Goal: Task Accomplishment & Management: Manage account settings

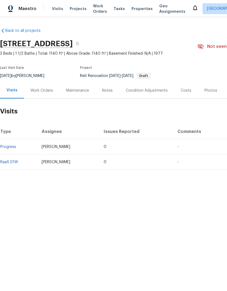
click at [42, 91] on div "Work Orders" at bounding box center [41, 90] width 23 height 5
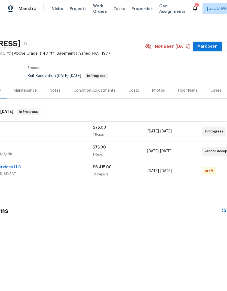
scroll to position [0, 55]
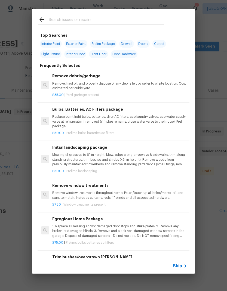
click at [93, 13] on div at bounding box center [101, 19] width 139 height 21
click at [89, 17] on input "text" at bounding box center [106, 20] width 115 height 8
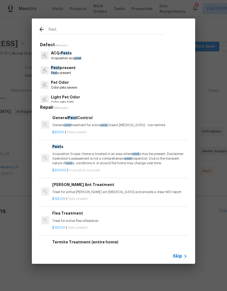
type input "Pest"
click at [206, 143] on div "Pest Defect 4 Results ACQ: Pest s Acquisition acq pest Pest present Pest s pres…" at bounding box center [113, 141] width 227 height 282
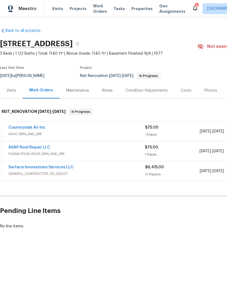
scroll to position [0, 0]
click at [55, 166] on link "Surface Innovations Services LLC" at bounding box center [40, 167] width 65 height 4
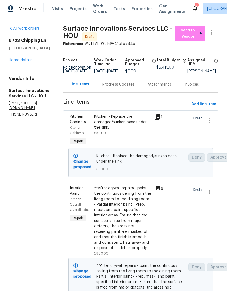
click at [24, 60] on link "Home details" at bounding box center [21, 60] width 24 height 4
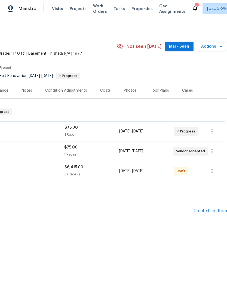
scroll to position [0, 81]
click at [206, 211] on div "Create Line Item" at bounding box center [209, 210] width 33 height 5
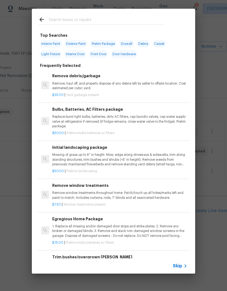
click at [75, 20] on input "text" at bounding box center [106, 20] width 115 height 8
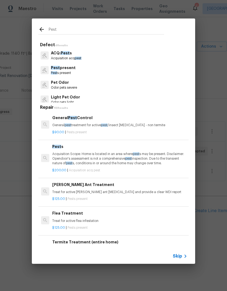
type input "Pest"
click at [84, 70] on div "Pest present Pest s present" at bounding box center [113, 70] width 150 height 15
click at [94, 126] on p "General pest treatment for active pest /insect infestation - non termite" at bounding box center [119, 125] width 135 height 5
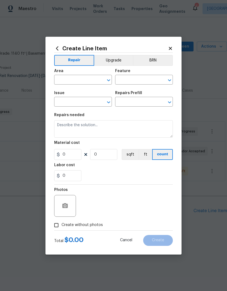
type input "Pests"
type input "Pest present"
type input "General Pest Control $90.00"
type textarea "General pest treatment for active pest/insect infestation - non termite"
type input "90"
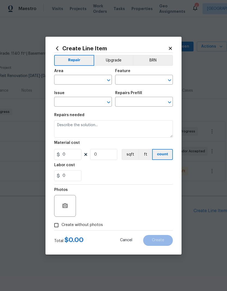
type input "1"
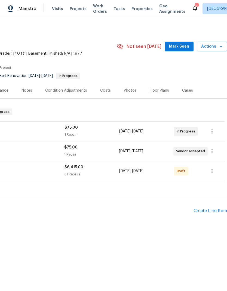
click at [213, 212] on div "Create Line Item" at bounding box center [209, 210] width 33 height 5
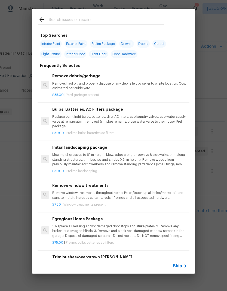
click at [90, 18] on input "text" at bounding box center [106, 20] width 115 height 8
type input "Roach"
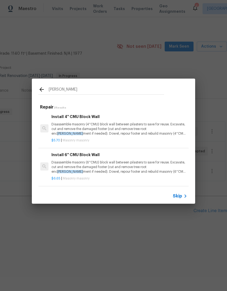
scroll to position [1, 1]
click at [179, 193] on div "Skip" at bounding box center [181, 196] width 16 height 7
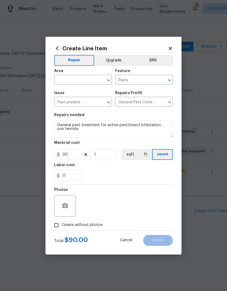
click at [67, 81] on input "text" at bounding box center [75, 80] width 42 height 8
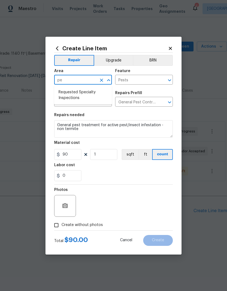
type input "p"
click at [85, 101] on li "Interior Overall" at bounding box center [83, 101] width 58 height 9
type input "Interior Overall"
click at [141, 103] on input "General Pest Control $90.00" at bounding box center [136, 102] width 42 height 8
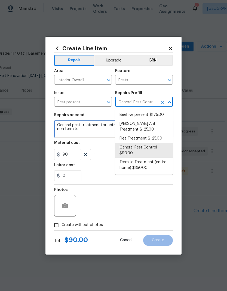
click at [94, 132] on textarea "General pest treatment for active pest/insect infestation - non termite" at bounding box center [113, 128] width 119 height 17
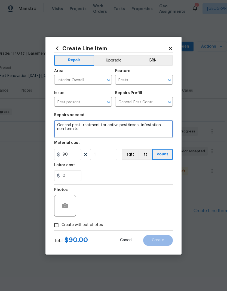
click at [58, 123] on textarea "General pest treatment for active pest/insect infestation - non termite" at bounding box center [113, 128] width 119 height 17
click at [58, 124] on textarea "General pest treatment for active pest/insect infestation - non termite" at bounding box center [113, 128] width 119 height 17
type textarea "ROACH — General pest treatment for active pest/insect infestation - non termite"
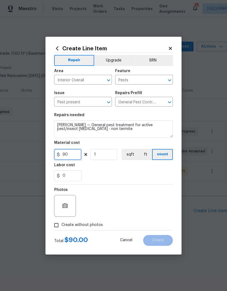
click at [67, 156] on input "90" at bounding box center [67, 154] width 27 height 11
click at [66, 156] on input "90" at bounding box center [67, 154] width 27 height 11
click at [65, 155] on input "90" at bounding box center [67, 154] width 27 height 11
click at [65, 154] on input "90" at bounding box center [67, 154] width 27 height 11
type input "297.69"
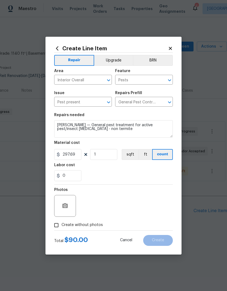
click at [58, 224] on input "Create without photos" at bounding box center [56, 225] width 10 height 10
checkbox input "true"
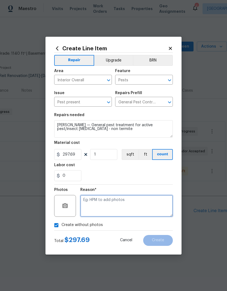
click at [141, 202] on textarea at bounding box center [126, 206] width 92 height 22
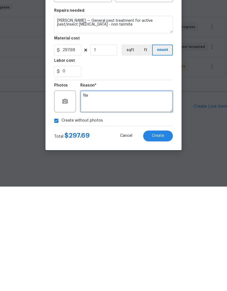
type textarea "Na"
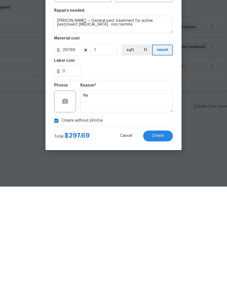
click at [163, 238] on span "Create" at bounding box center [158, 240] width 12 height 4
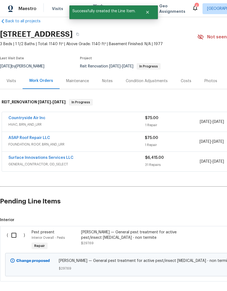
scroll to position [10, 0]
click at [13, 236] on input "checkbox" at bounding box center [16, 235] width 16 height 11
checkbox input "true"
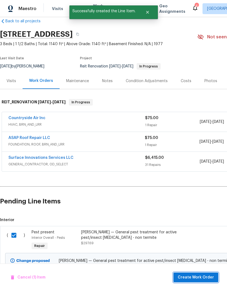
click at [198, 278] on span "Create Work Order" at bounding box center [196, 277] width 36 height 7
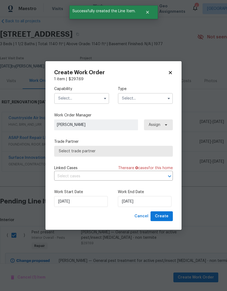
click at [67, 97] on input "text" at bounding box center [81, 98] width 55 height 11
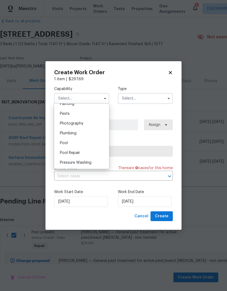
scroll to position [462, 0]
click at [61, 113] on span "Pests" at bounding box center [65, 115] width 10 height 4
type input "Pests"
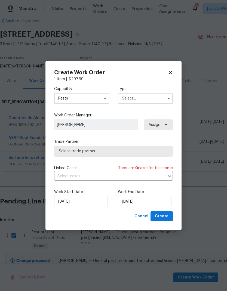
click at [143, 97] on input "text" at bounding box center [145, 98] width 55 height 11
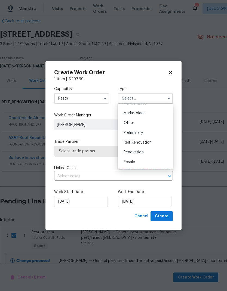
scroll to position [98, 0]
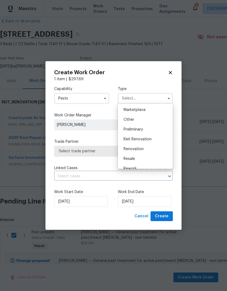
click at [147, 140] on span "Reit Renovation" at bounding box center [138, 139] width 28 height 4
type input "Reit Renovation"
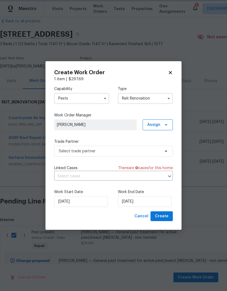
scroll to position [0, 0]
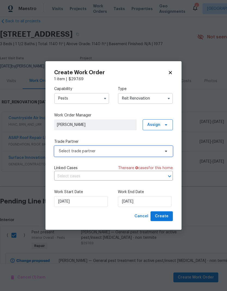
click at [66, 151] on span "Select trade partner" at bounding box center [109, 151] width 101 height 5
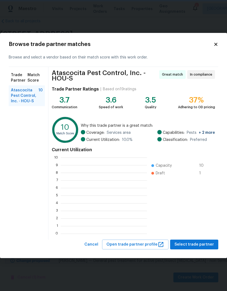
scroll to position [76, 86]
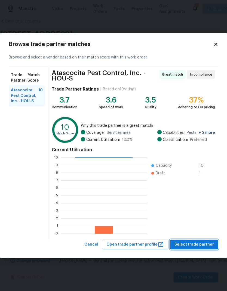
click at [203, 243] on span "Select trade partner" at bounding box center [193, 244] width 39 height 7
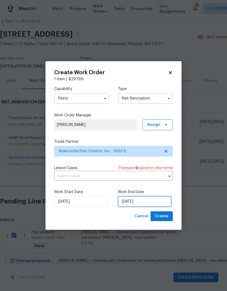
click at [152, 202] on input "[DATE]" at bounding box center [145, 201] width 54 height 11
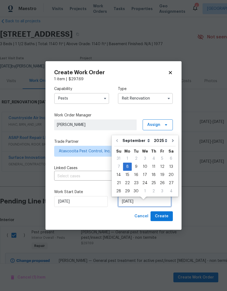
scroll to position [4, 0]
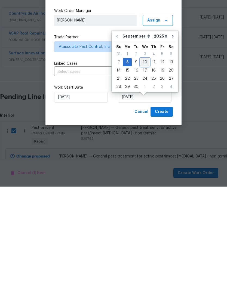
click at [145, 163] on div "10" at bounding box center [144, 167] width 9 height 8
type input "[DATE]"
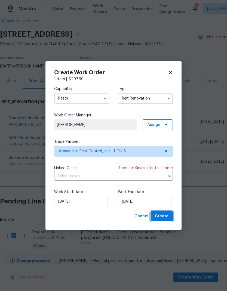
click at [162, 217] on span "Create" at bounding box center [162, 216] width 14 height 7
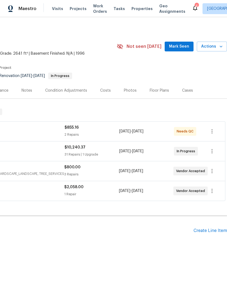
scroll to position [0, 81]
click at [212, 190] on icon "button" at bounding box center [212, 191] width 7 height 7
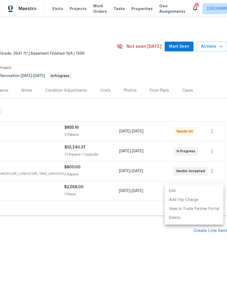
click at [181, 194] on li "Edit" at bounding box center [194, 191] width 59 height 9
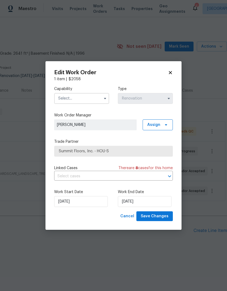
click at [85, 97] on input "text" at bounding box center [81, 98] width 55 height 11
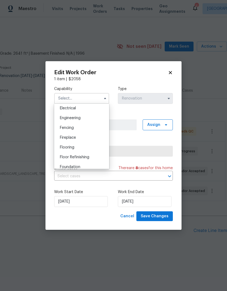
scroll to position [173, 0]
click at [82, 147] on div "Flooring" at bounding box center [81, 148] width 52 height 10
type input "Flooring"
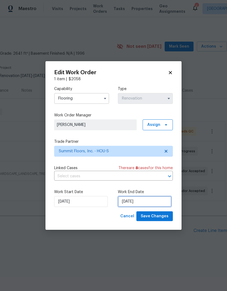
click at [150, 203] on input "[DATE]" at bounding box center [145, 201] width 54 height 11
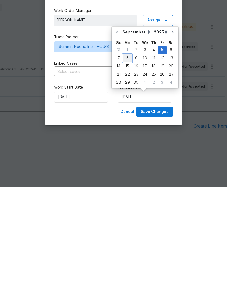
click at [128, 159] on div "8" at bounding box center [127, 163] width 9 height 8
type input "[DATE]"
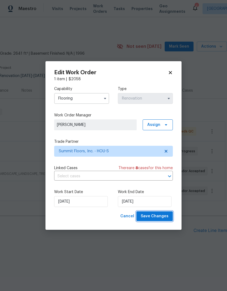
click at [154, 217] on span "Save Changes" at bounding box center [155, 216] width 28 height 7
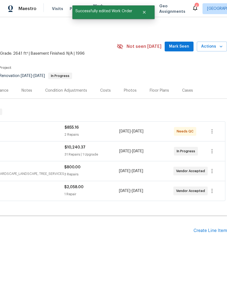
scroll to position [0, 81]
click at [213, 152] on icon "button" at bounding box center [212, 151] width 7 height 7
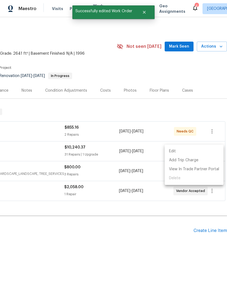
click at [185, 150] on li "Edit" at bounding box center [194, 151] width 59 height 9
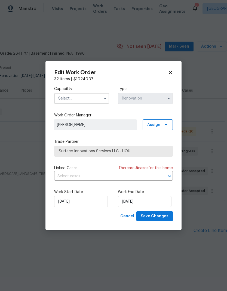
click at [83, 98] on input "text" at bounding box center [81, 98] width 55 height 11
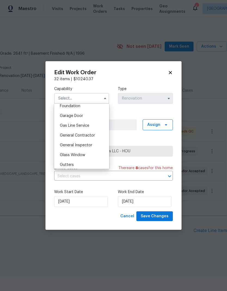
scroll to position [234, 0]
click at [92, 137] on span "General Contractor" at bounding box center [77, 136] width 35 height 4
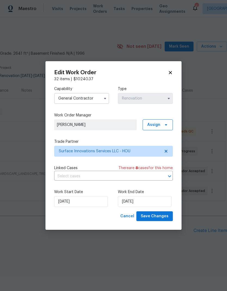
type input "General Contractor"
click at [150, 203] on input "9/8/2025" at bounding box center [145, 201] width 54 height 11
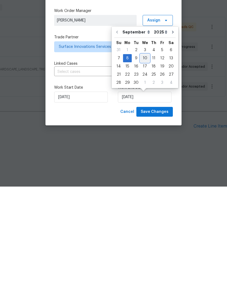
click at [142, 159] on div "10" at bounding box center [144, 163] width 9 height 8
type input "9/10/2025"
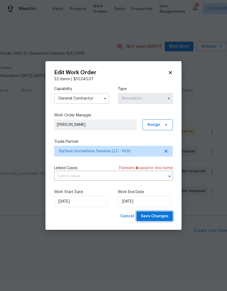
click at [160, 217] on span "Save Changes" at bounding box center [155, 216] width 28 height 7
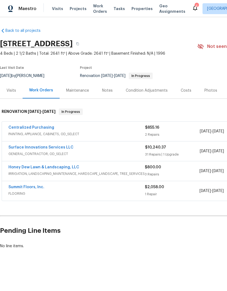
scroll to position [0, 0]
click at [13, 90] on div "Visits" at bounding box center [12, 90] width 10 height 5
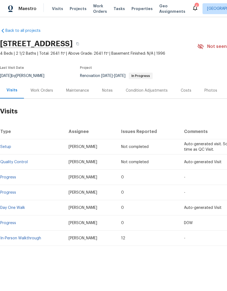
click at [43, 91] on div "Work Orders" at bounding box center [41, 90] width 23 height 5
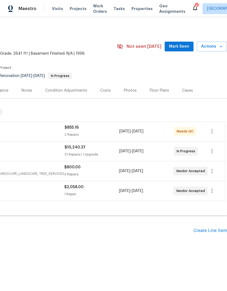
scroll to position [0, 81]
click at [181, 48] on span "Mark Seen" at bounding box center [179, 46] width 20 height 7
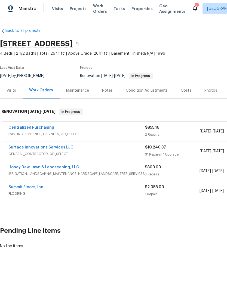
scroll to position [0, 0]
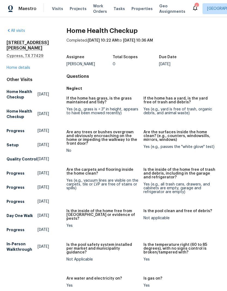
click at [16, 67] on link "Home details" at bounding box center [19, 68] width 24 height 4
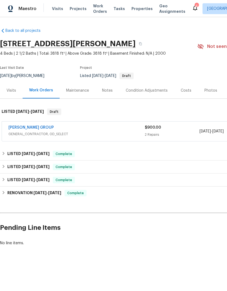
click at [33, 129] on link "BARAKEL VENZ GROUP" at bounding box center [30, 128] width 45 height 4
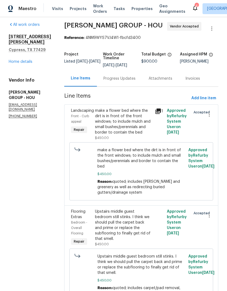
scroll to position [4, 0]
click at [21, 60] on link "Home details" at bounding box center [21, 62] width 24 height 4
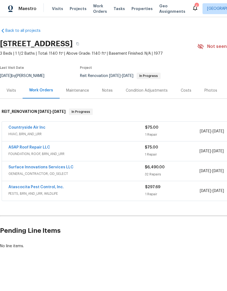
click at [71, 166] on div "Surface Innovations Services LLC" at bounding box center [76, 168] width 136 height 7
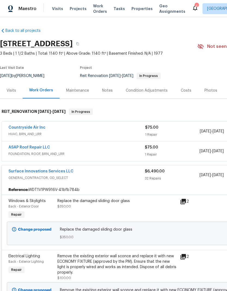
click at [68, 171] on link "Surface Innovations Services LLC" at bounding box center [40, 171] width 65 height 4
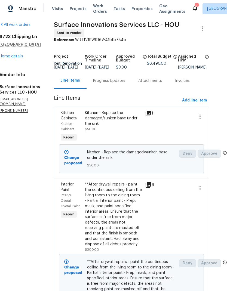
scroll to position [4, 11]
click at [18, 50] on div "[STREET_ADDRESS] Home details" at bounding box center [19, 46] width 41 height 25
click at [16, 55] on link "Home details" at bounding box center [11, 56] width 24 height 4
